Goal: Task Accomplishment & Management: Use online tool/utility

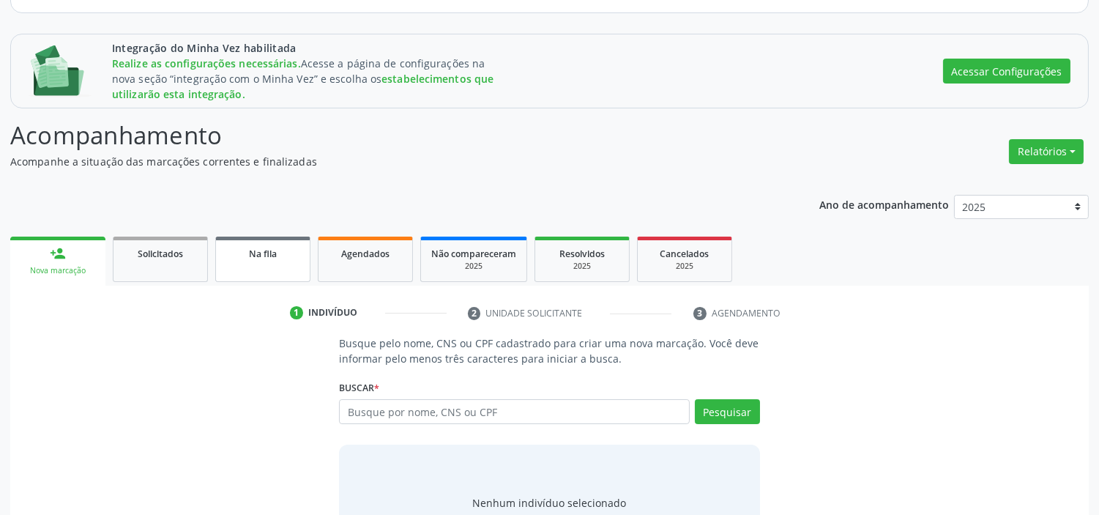
click at [239, 258] on div "Na fila" at bounding box center [262, 252] width 73 height 15
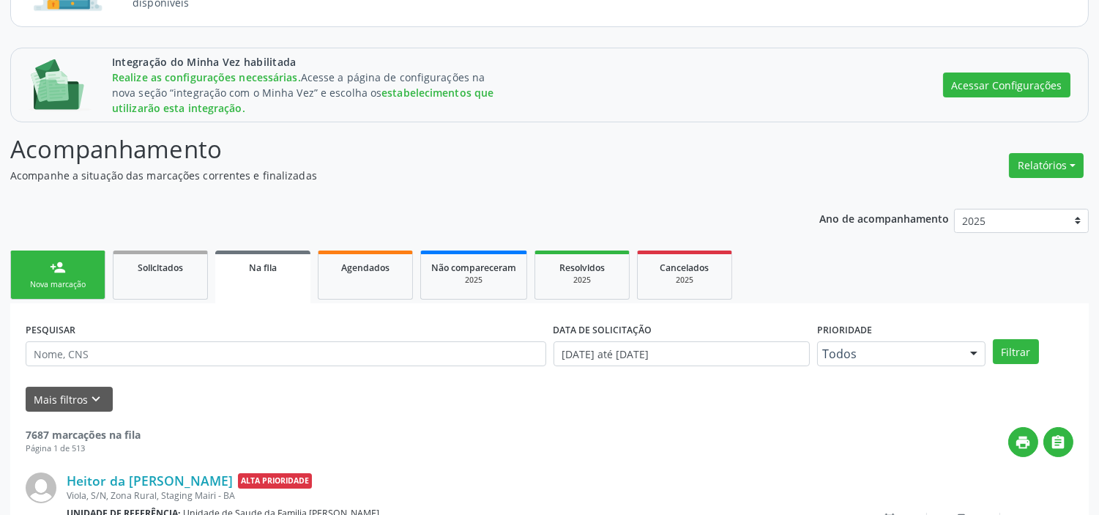
scroll to position [163, 0]
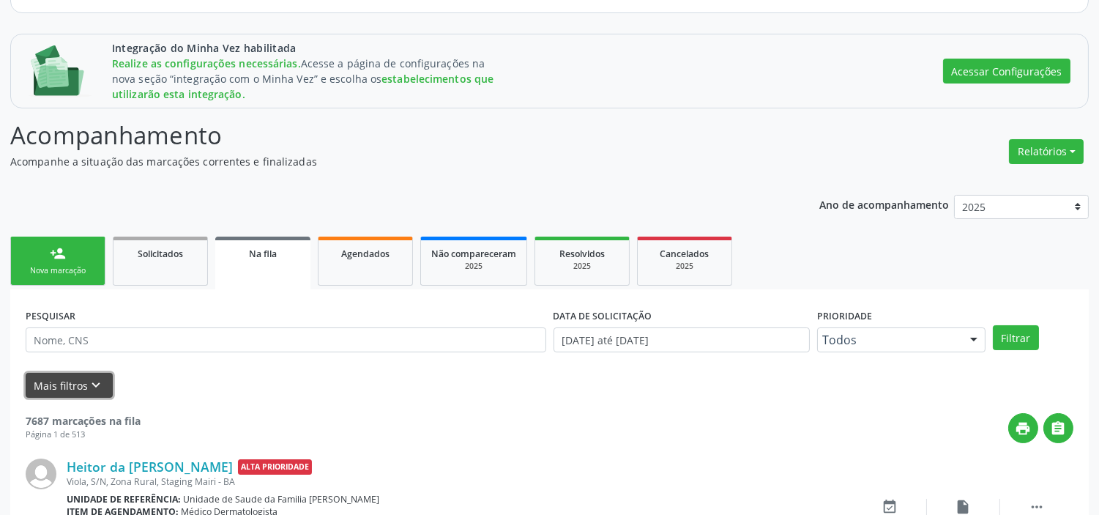
click at [102, 383] on button "Mais filtros keyboard_arrow_down" at bounding box center [69, 386] width 87 height 26
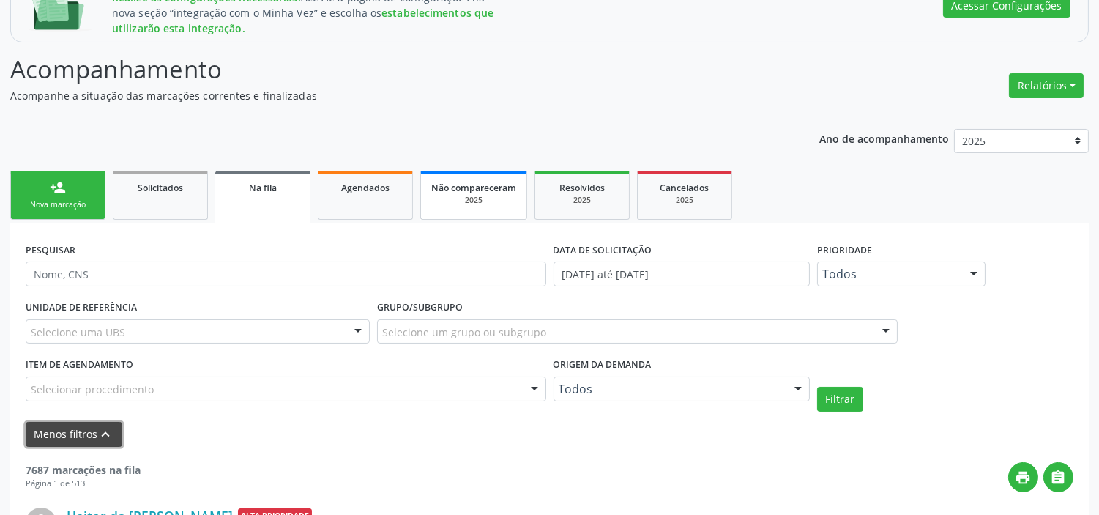
scroll to position [325, 0]
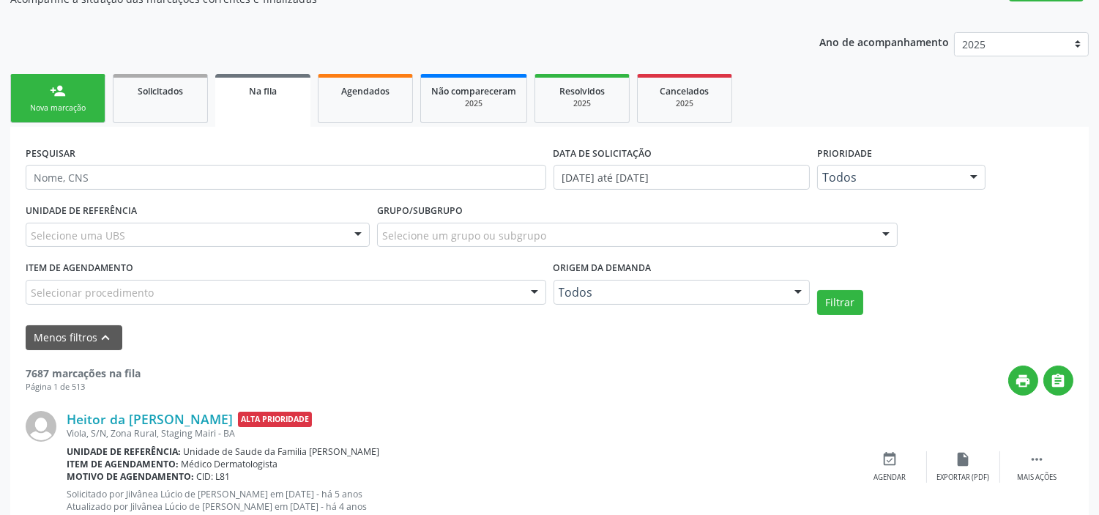
drag, startPoint x: 548, startPoint y: 258, endPoint x: 653, endPoint y: 257, distance: 105.4
click at [653, 257] on div "UNIDADE DE REFERÊNCIA Selecione uma UBS Todas as UBS Unidade de Saude da Famili…" at bounding box center [549, 257] width 1055 height 115
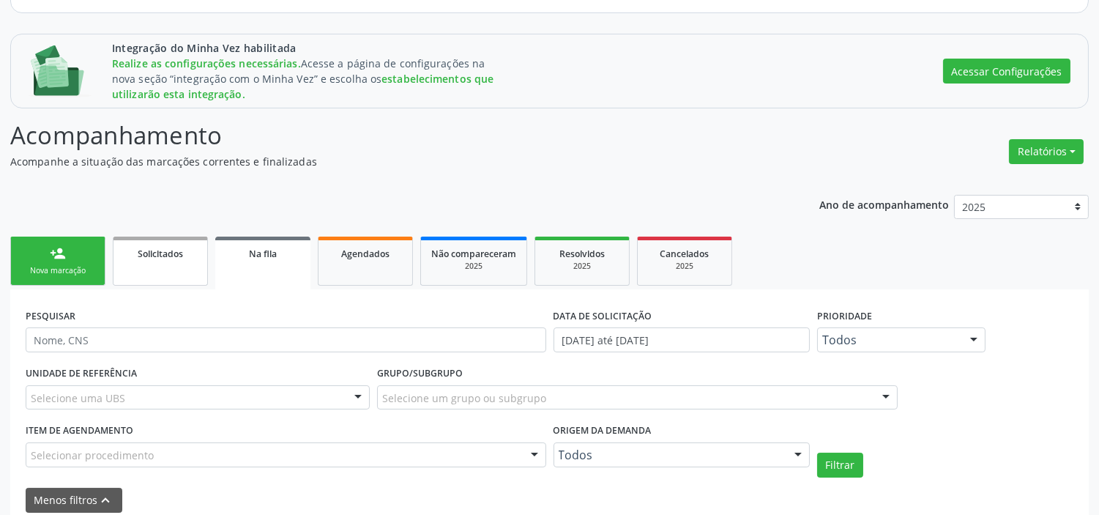
click at [166, 247] on span "Solicitados" at bounding box center [160, 253] width 45 height 12
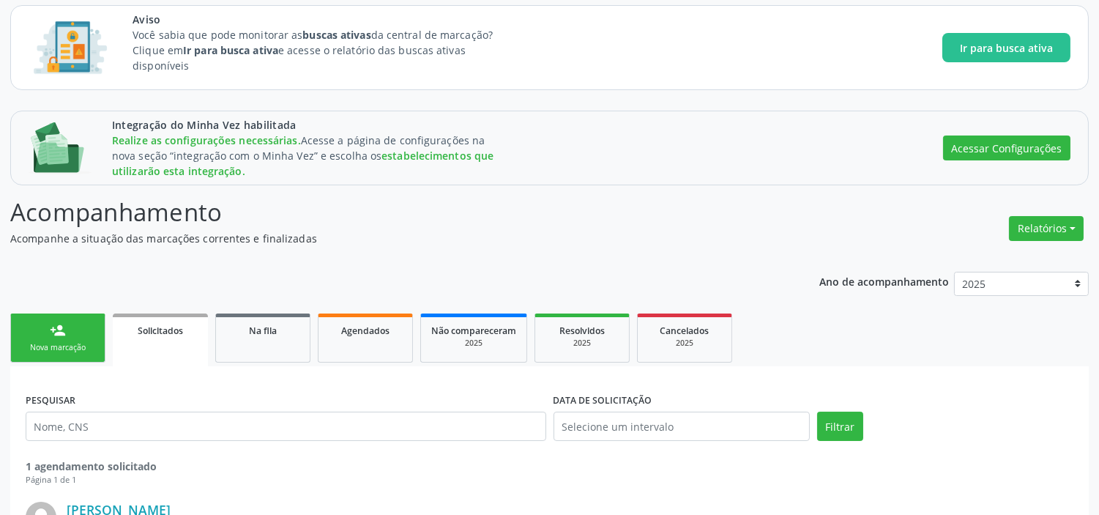
scroll to position [0, 0]
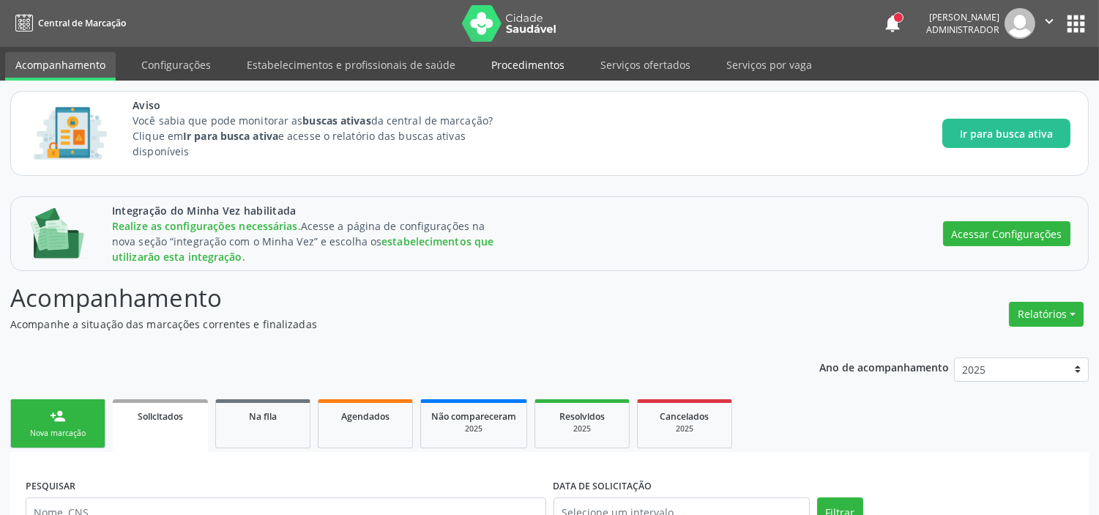
click at [496, 63] on link "Procedimentos" at bounding box center [528, 65] width 94 height 26
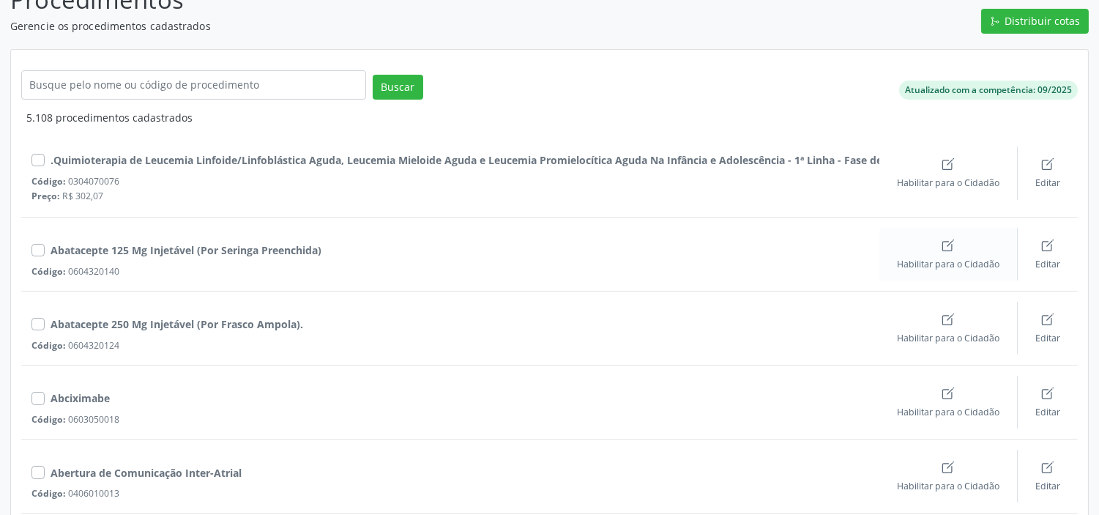
scroll to position [244, 0]
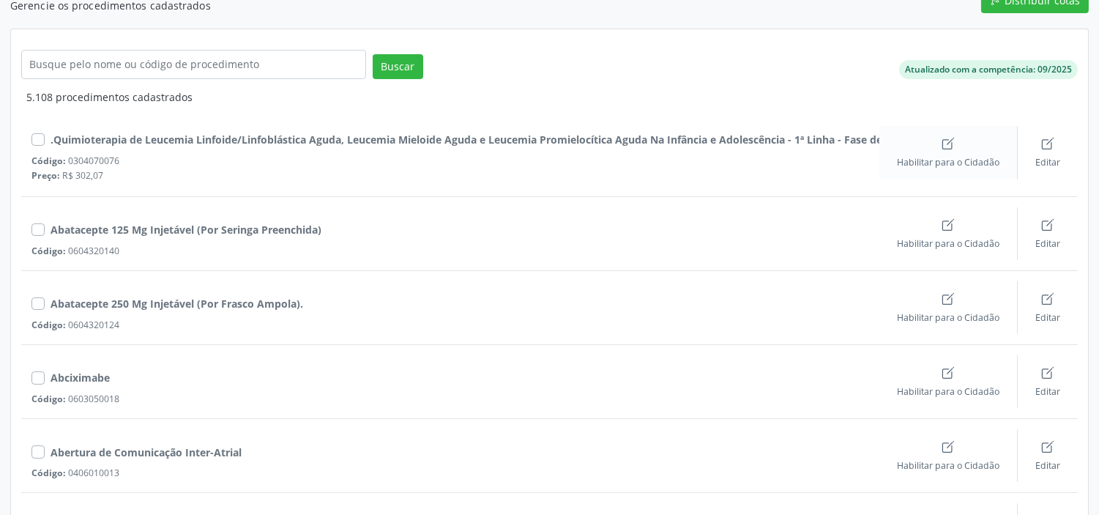
click at [956, 143] on div "Habilitar para o Cidadão" at bounding box center [948, 152] width 102 height 32
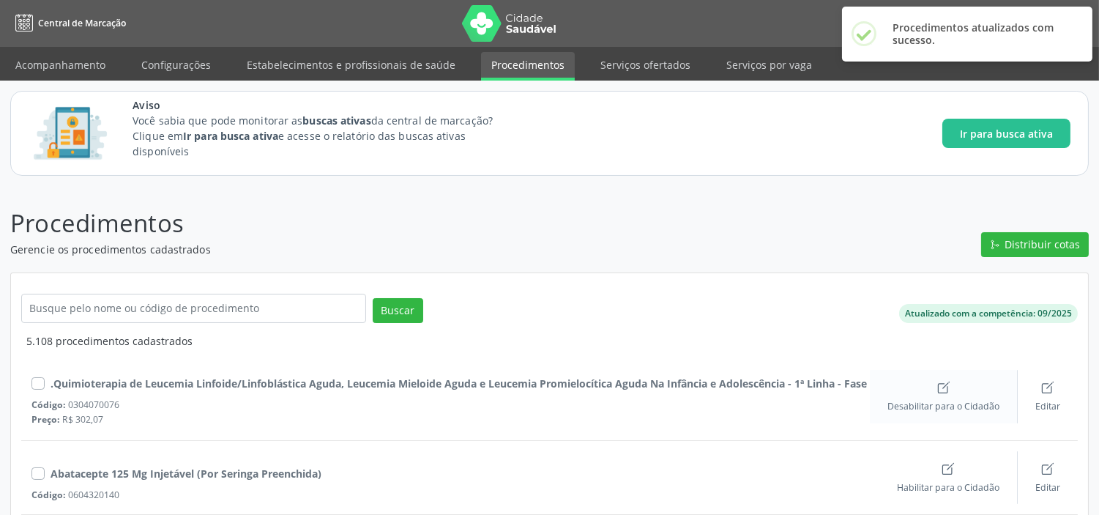
click at [943, 397] on div "Desabilitar para o Cidadão" at bounding box center [943, 396] width 112 height 32
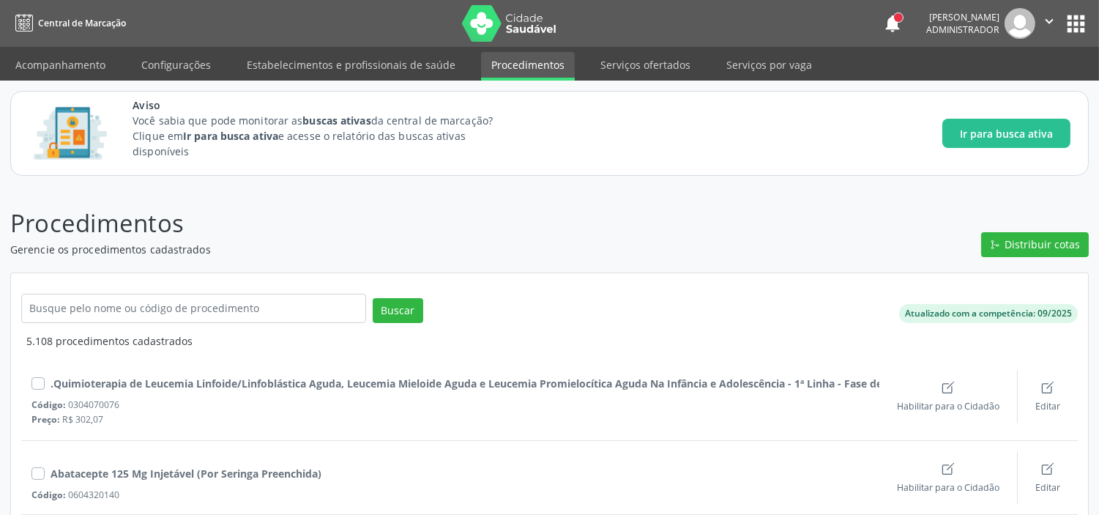
scroll to position [81, 0]
